Goal: Task Accomplishment & Management: Manage account settings

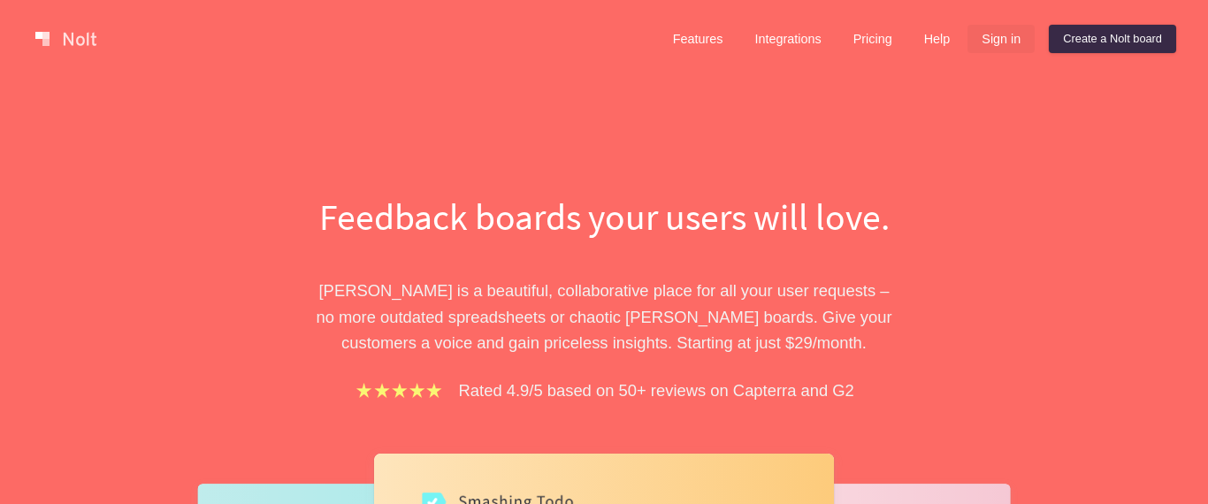
click at [993, 45] on link "Sign in" at bounding box center [1001, 39] width 67 height 28
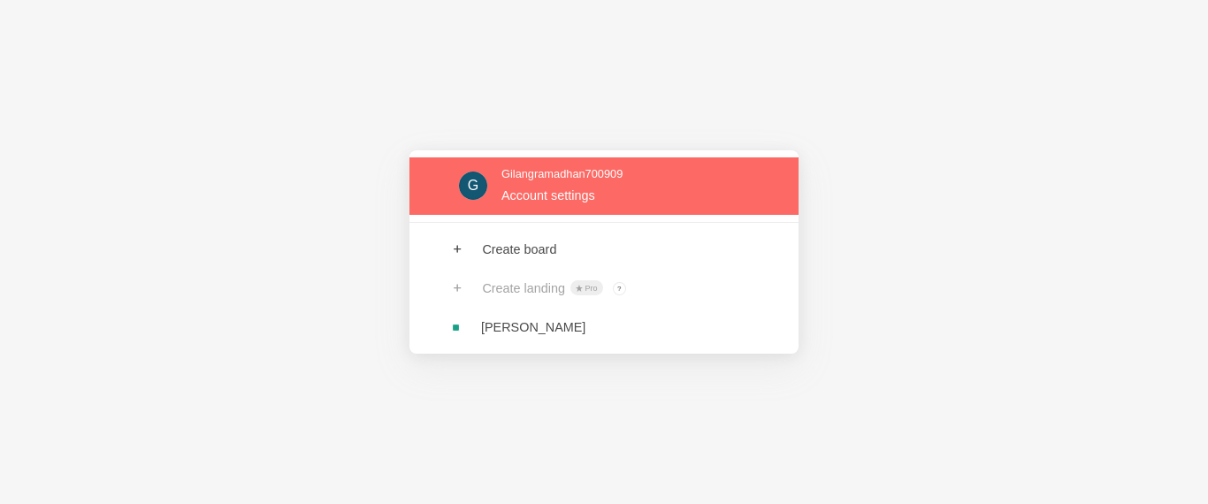
click at [596, 195] on link at bounding box center [604, 185] width 389 height 57
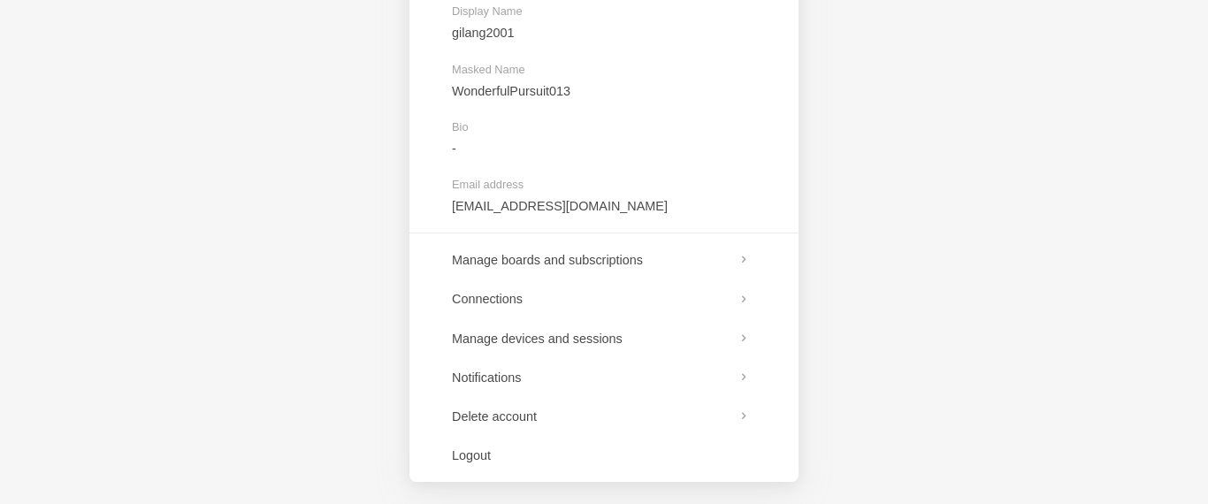
scroll to position [268, 0]
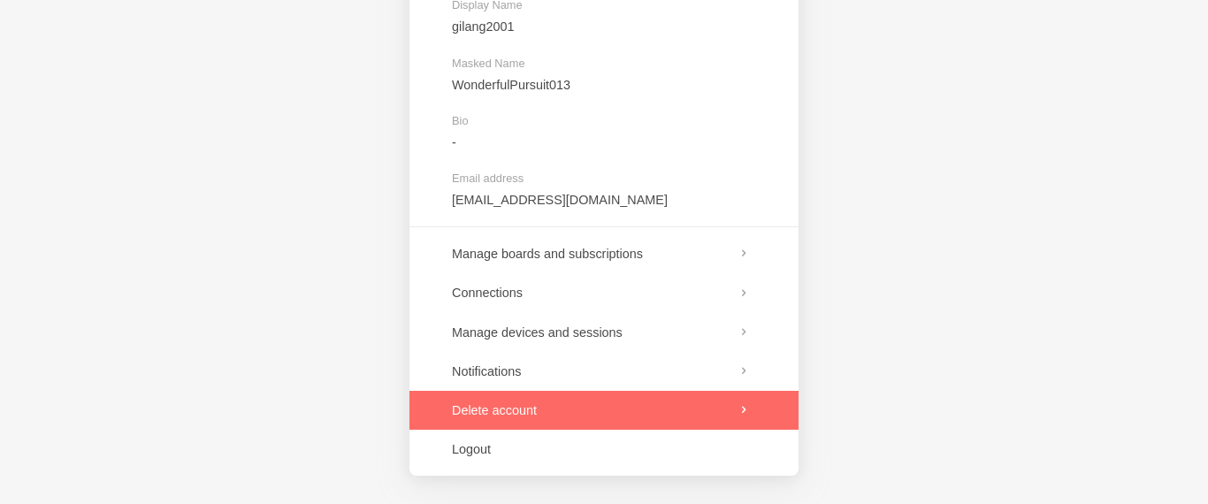
click at [514, 408] on link at bounding box center [604, 410] width 389 height 39
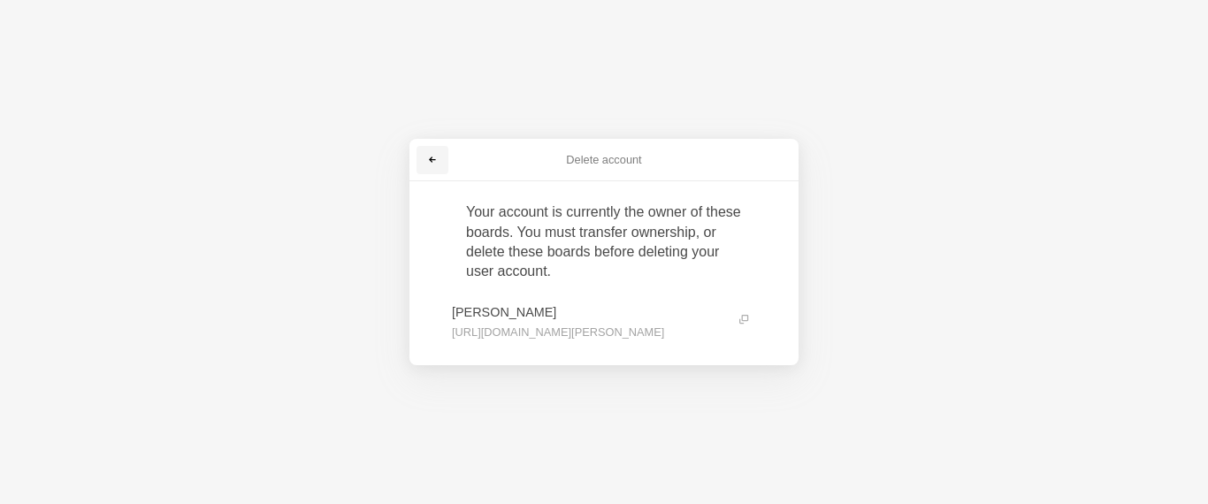
click at [432, 156] on span at bounding box center [432, 160] width 11 height 11
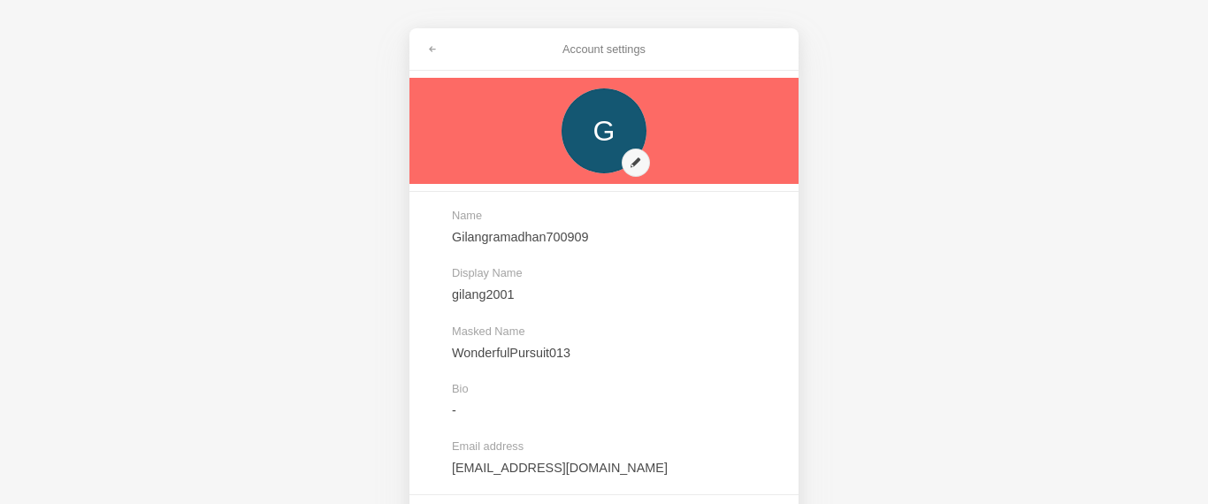
click at [609, 144] on link at bounding box center [604, 131] width 389 height 106
click at [617, 138] on link at bounding box center [604, 131] width 389 height 106
click at [591, 131] on link at bounding box center [604, 131] width 389 height 106
click at [608, 150] on link at bounding box center [604, 131] width 389 height 106
click at [616, 142] on link at bounding box center [604, 131] width 389 height 106
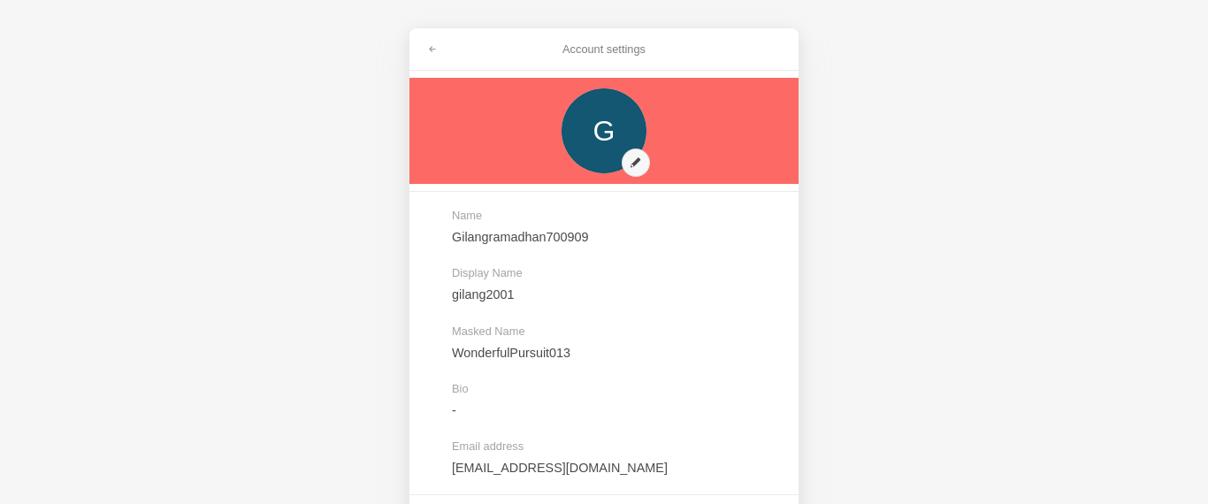
click at [623, 142] on link at bounding box center [604, 131] width 389 height 106
